Goal: Task Accomplishment & Management: Use online tool/utility

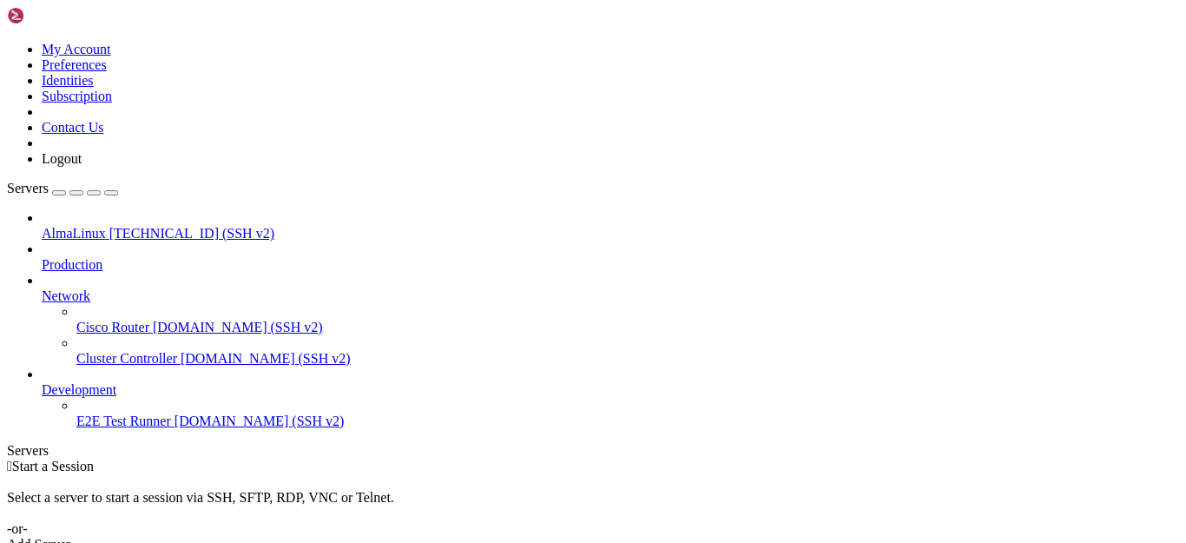
click at [115, 226] on span "[TECHNICAL_ID] (SSH v2)" at bounding box center [191, 233] width 165 height 15
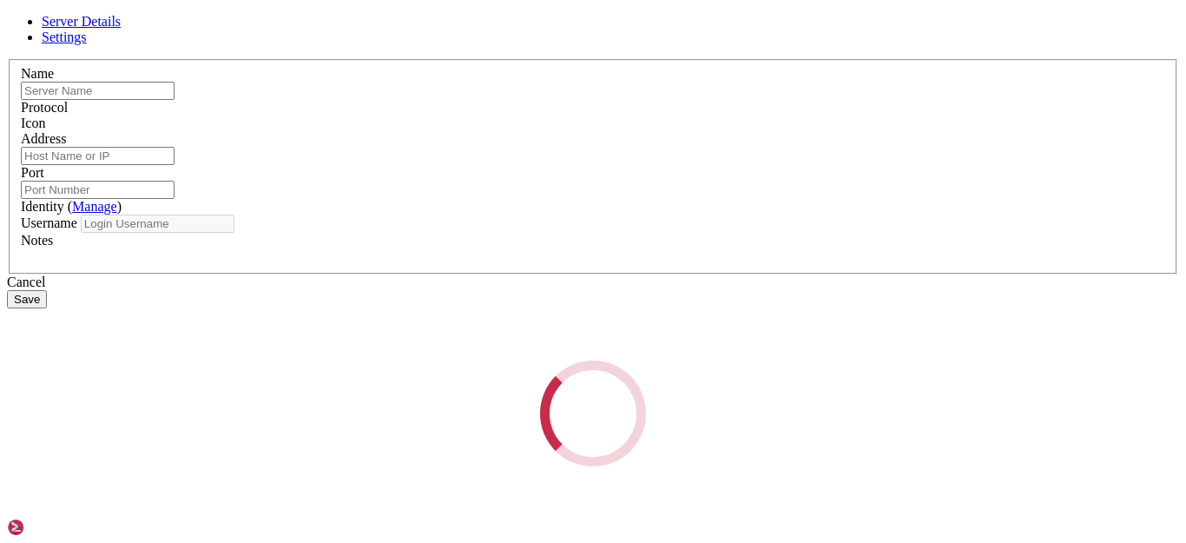
type input "AlmaLinux"
type input "[TECHNICAL_ID]"
type input "22"
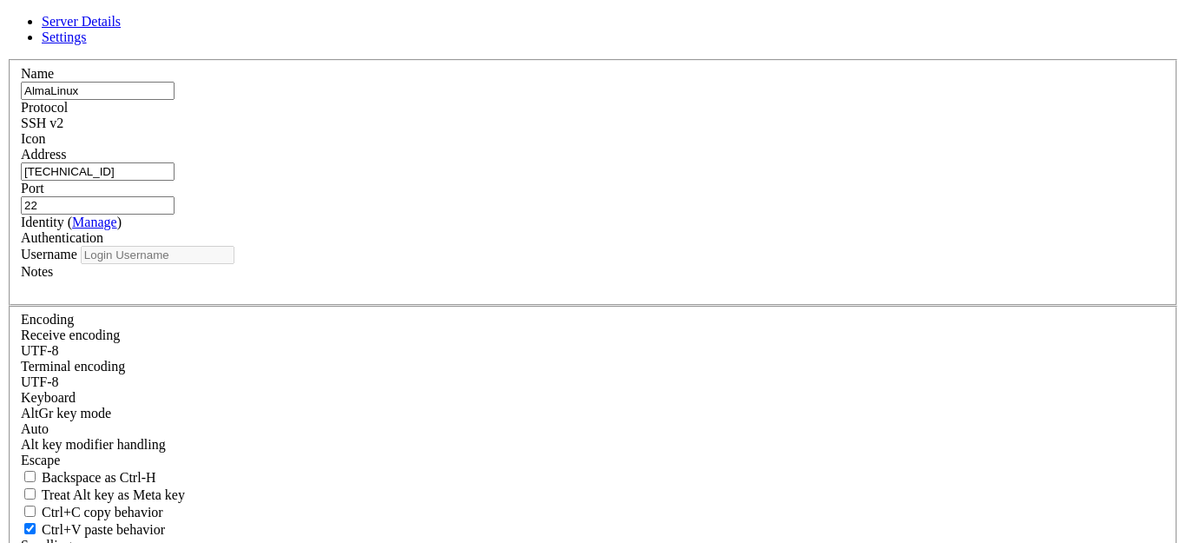
type input "opc"
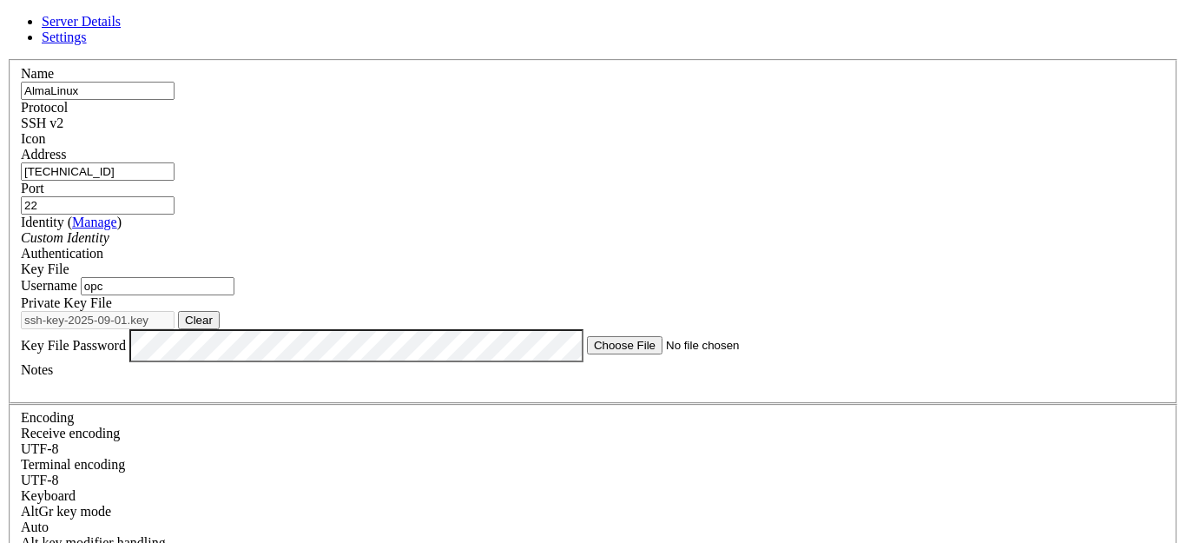
drag, startPoint x: 485, startPoint y: 188, endPoint x: 261, endPoint y: 161, distance: 225.8
click at [258, 161] on div "Server Details Settings Name [GEOGRAPHIC_DATA] Protocol SSH v2 Icon" at bounding box center [593, 389] width 1172 height 751
click at [7, 59] on icon at bounding box center [7, 59] width 0 height 0
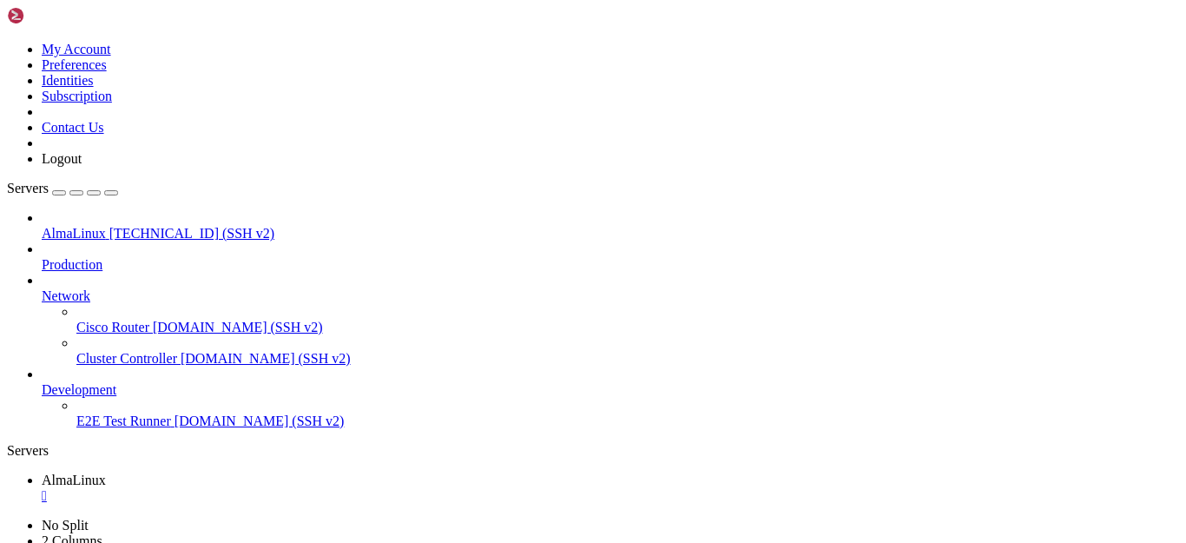
click at [970, 472] on ul "AlmaLinux " at bounding box center [593, 487] width 1172 height 31
